Goal: Task Accomplishment & Management: Use online tool/utility

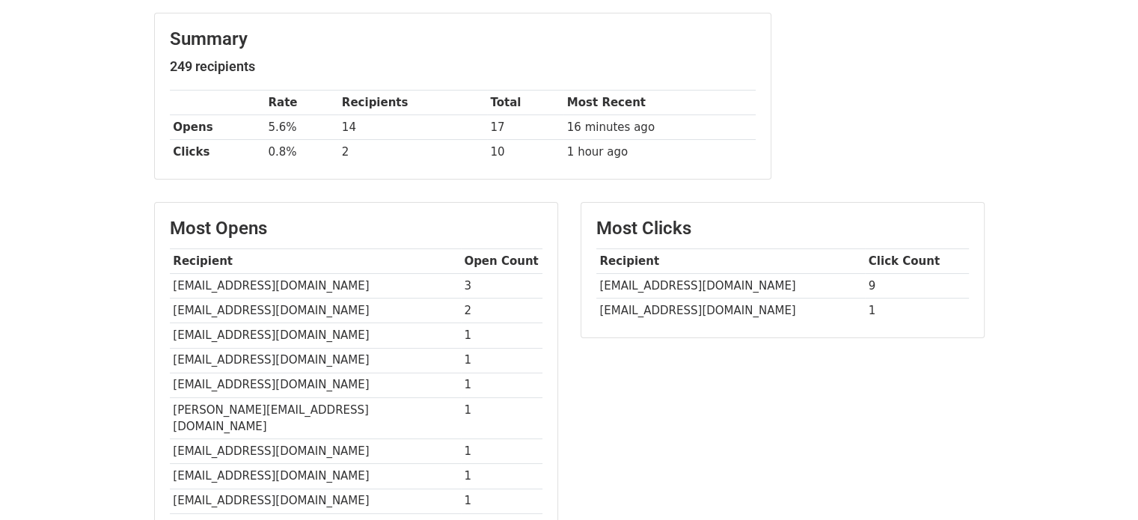
scroll to position [189, 0]
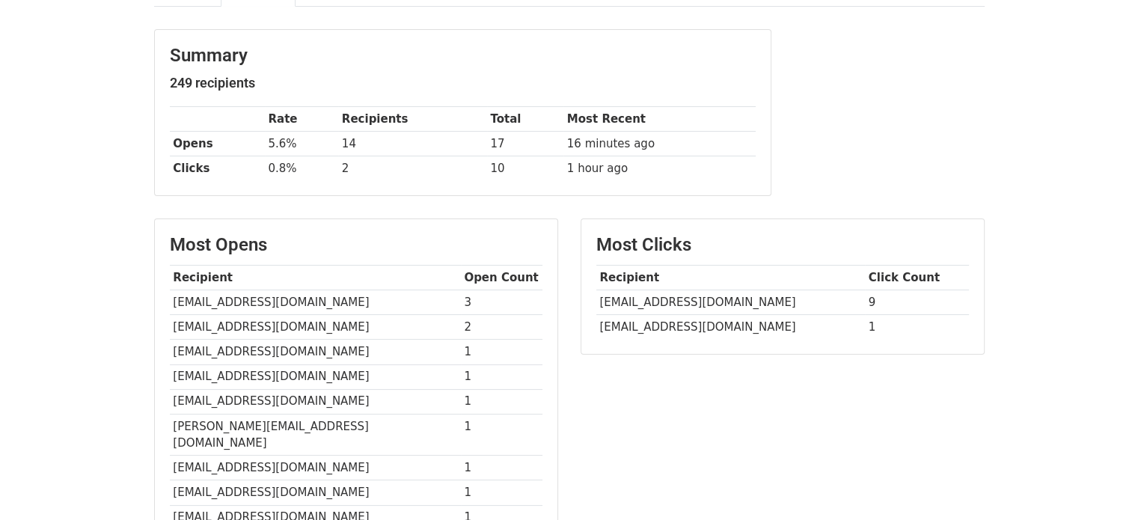
click at [201, 324] on td "iem@anaji.fr" at bounding box center [315, 327] width 291 height 25
copy tr "iem@anaji.fr"
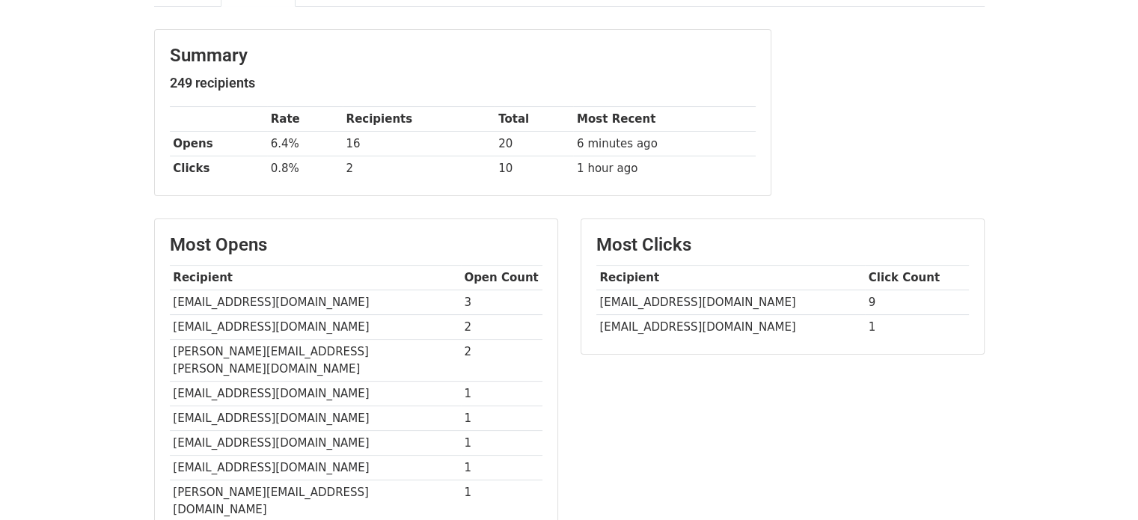
click at [290, 349] on td "posluszny.pauline@gmail.com" at bounding box center [315, 361] width 291 height 42
copy tr "posluszny.pauline@gmail.com"
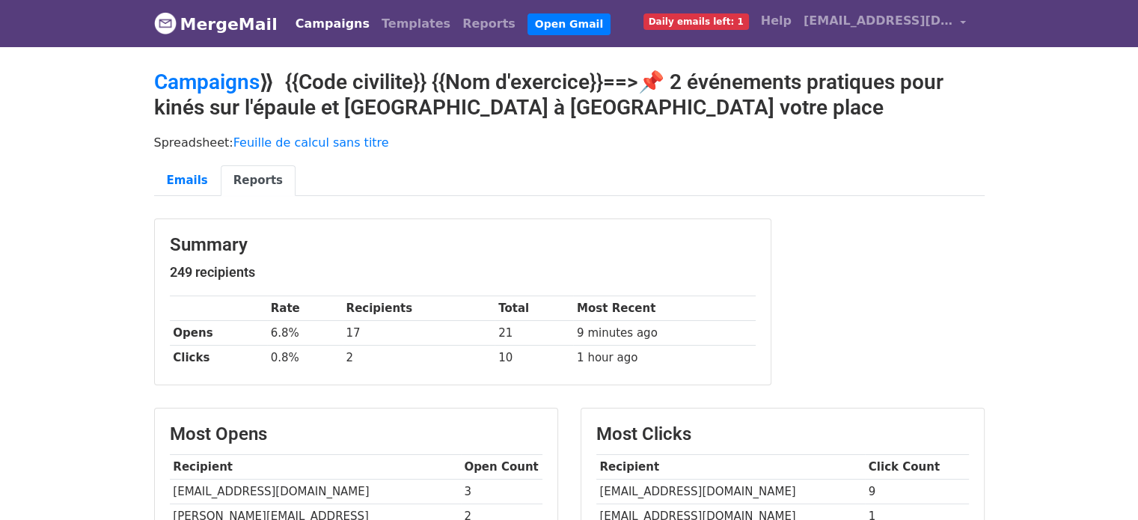
click at [320, 27] on link "Campaigns" at bounding box center [332, 24] width 86 height 30
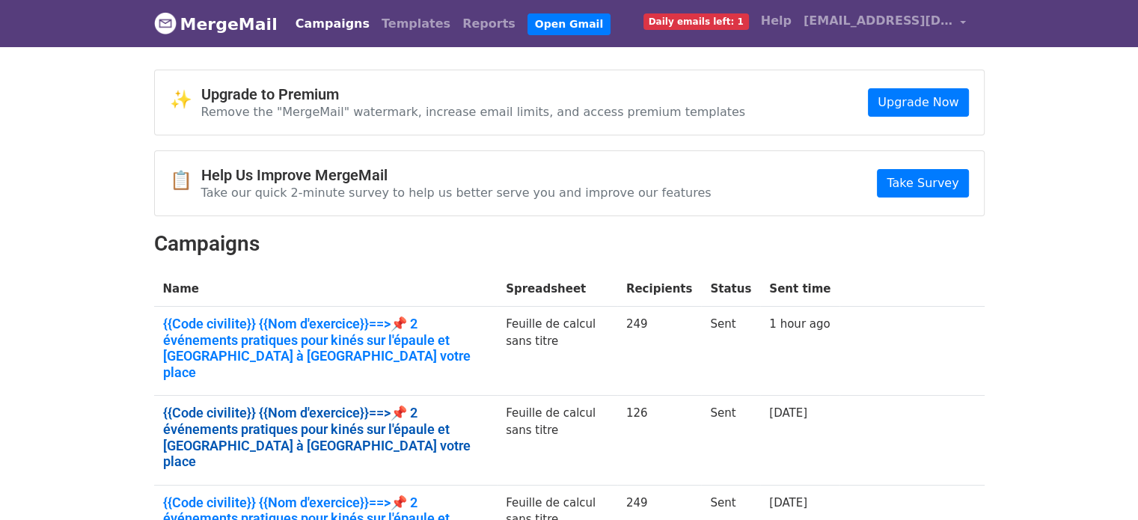
click at [251, 409] on link "{{Code civilite}} {{Nom d'exercice}}==>📌 2 événements pratiques pour kinés sur …" at bounding box center [325, 437] width 325 height 64
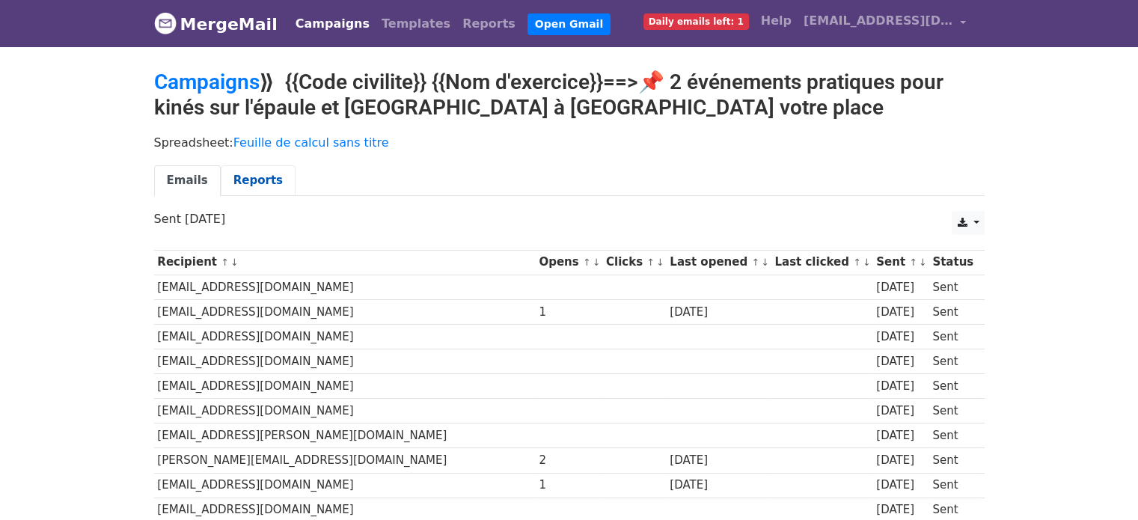
click at [246, 168] on link "Reports" at bounding box center [258, 180] width 75 height 31
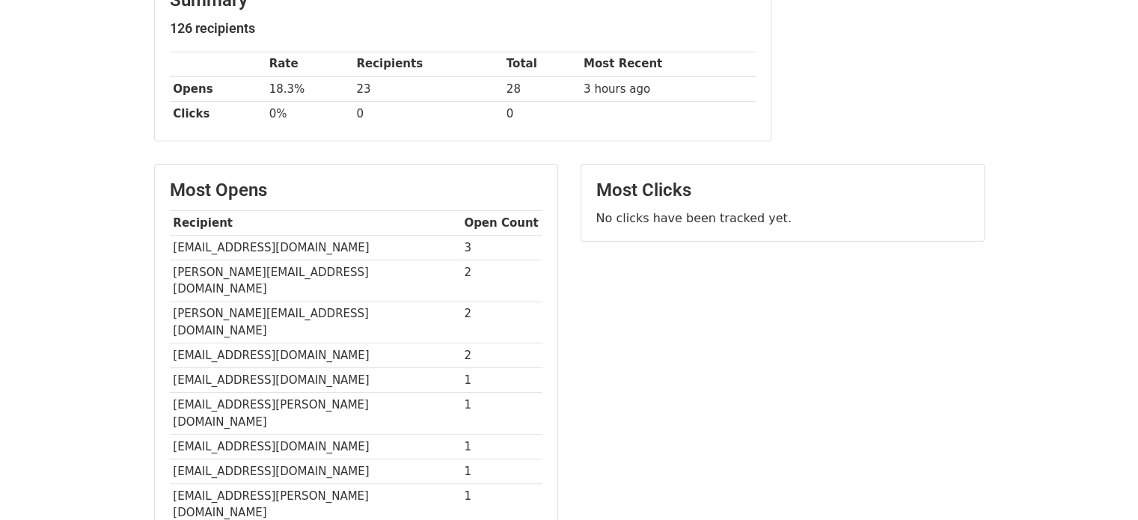
scroll to position [281, 0]
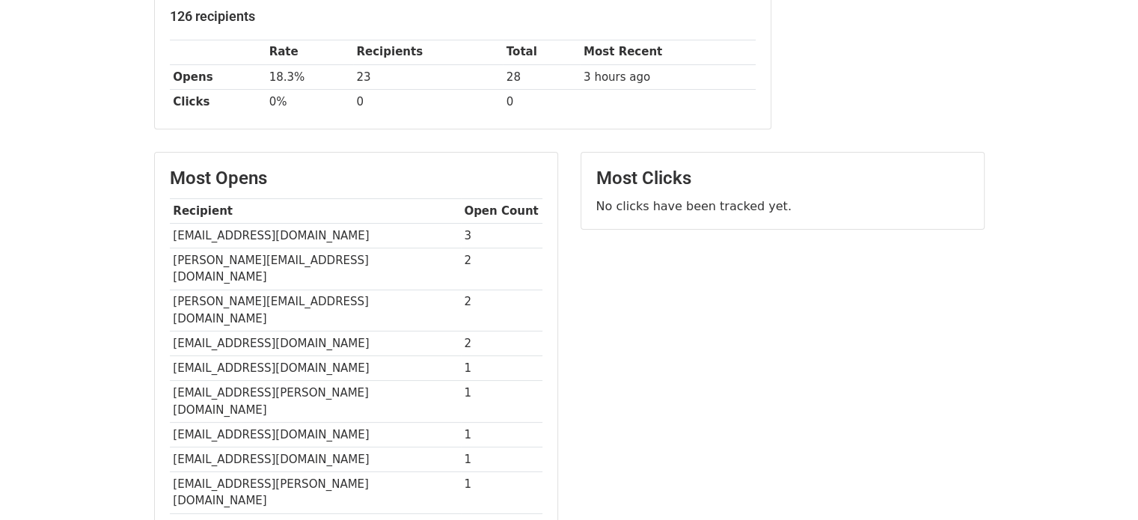
drag, startPoint x: 1148, startPoint y: 189, endPoint x: 1129, endPoint y: 331, distance: 143.4
click at [1129, 331] on html "MergeMail Campaigns Templates Reports Open Gmail Daily emails left: 1 Help clau…" at bounding box center [569, 254] width 1138 height 1070
click at [289, 223] on td "[EMAIL_ADDRESS][DOMAIN_NAME]" at bounding box center [315, 235] width 291 height 25
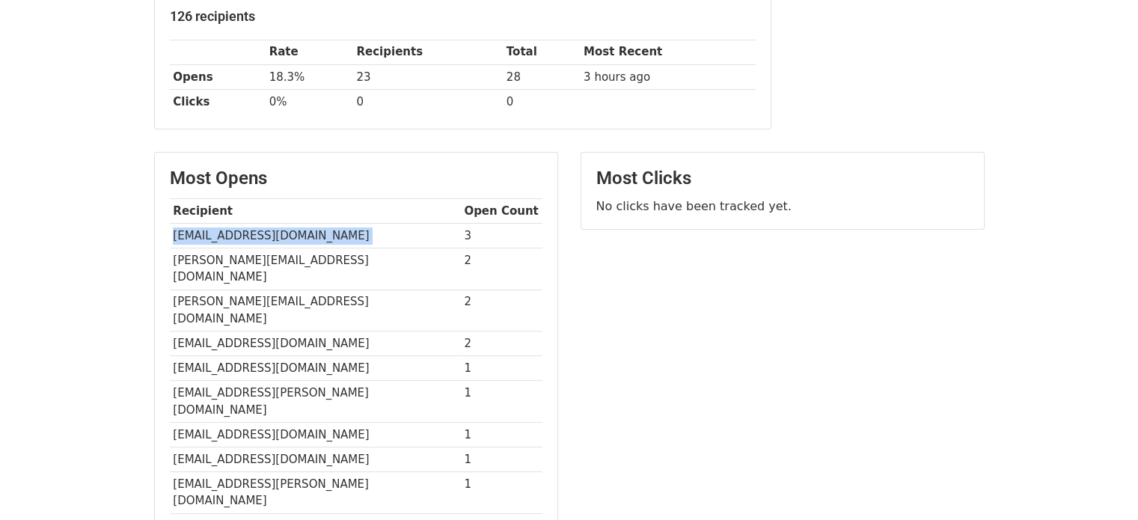
copy tr "[EMAIL_ADDRESS][DOMAIN_NAME]"
click at [273, 248] on td "[PERSON_NAME][EMAIL_ADDRESS][DOMAIN_NAME]" at bounding box center [315, 269] width 291 height 42
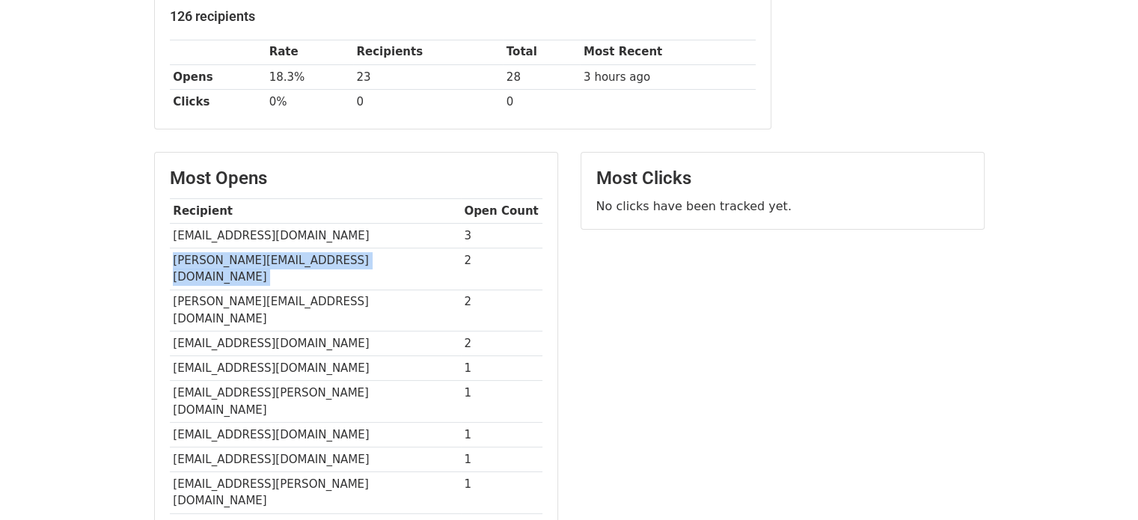
click at [273, 248] on td "[PERSON_NAME][EMAIL_ADDRESS][DOMAIN_NAME]" at bounding box center [315, 269] width 291 height 42
copy tr "[PERSON_NAME][EMAIL_ADDRESS][DOMAIN_NAME]"
click at [230, 289] on td "[PERSON_NAME][EMAIL_ADDRESS][DOMAIN_NAME]" at bounding box center [315, 310] width 291 height 42
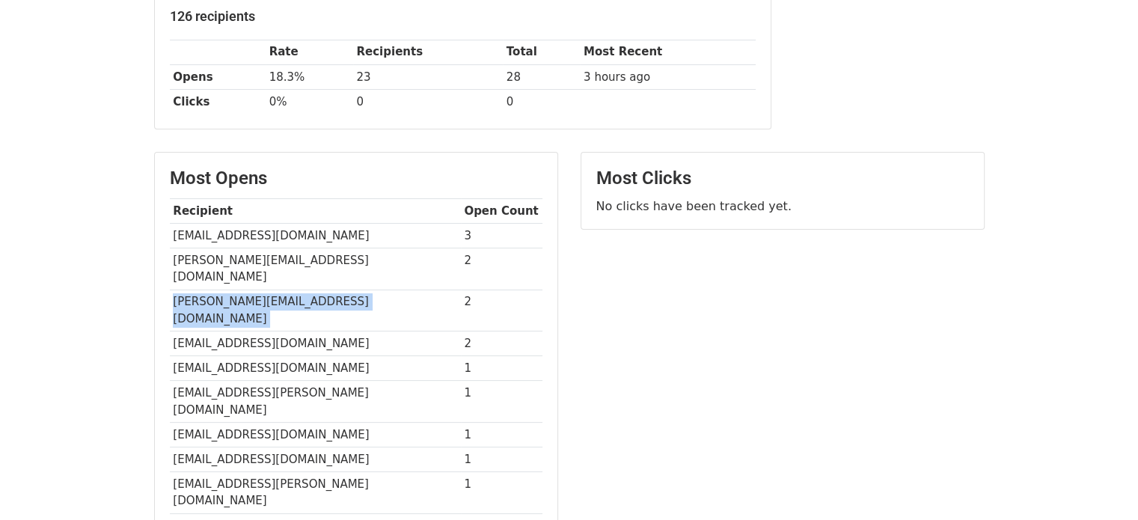
click at [230, 289] on td "[PERSON_NAME][EMAIL_ADDRESS][DOMAIN_NAME]" at bounding box center [315, 310] width 291 height 42
copy tr "[PERSON_NAME][EMAIL_ADDRESS][DOMAIN_NAME]"
